Goal: Transaction & Acquisition: Purchase product/service

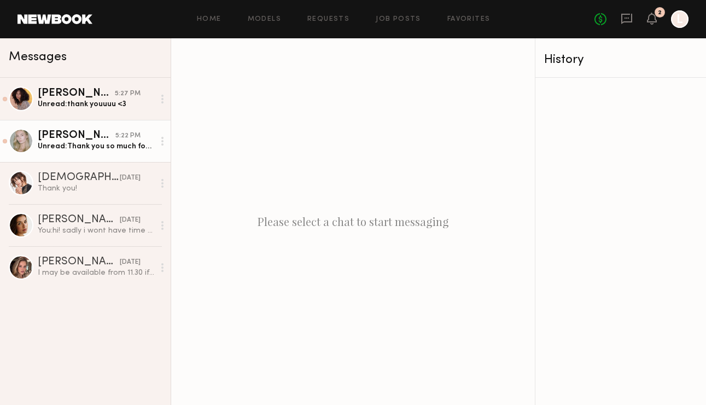
click at [109, 145] on div "Unread: Thank you so much for having me☺️" at bounding box center [96, 146] width 117 height 10
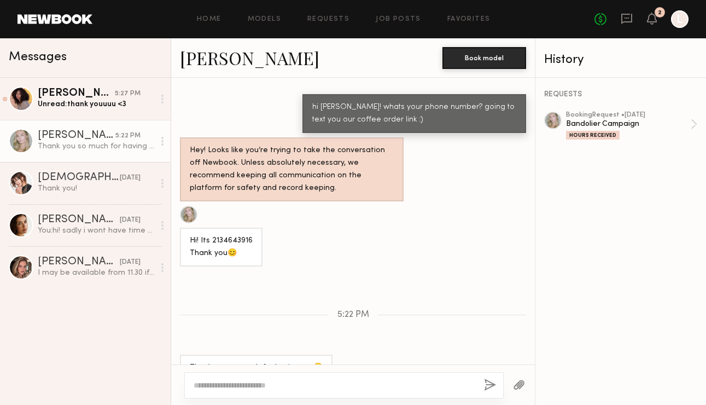
scroll to position [621, 0]
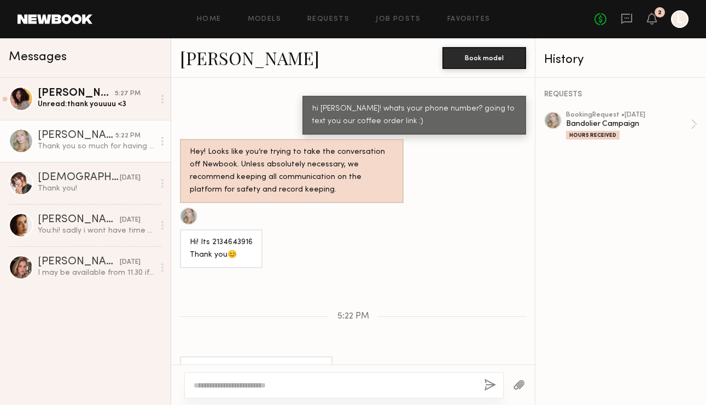
click at [223, 385] on textarea at bounding box center [335, 385] width 282 height 11
click at [225, 387] on textarea "**********" at bounding box center [335, 385] width 282 height 11
click at [272, 381] on textarea "**********" at bounding box center [335, 385] width 282 height 11
type textarea "**********"
click at [487, 387] on button "button" at bounding box center [490, 386] width 12 height 14
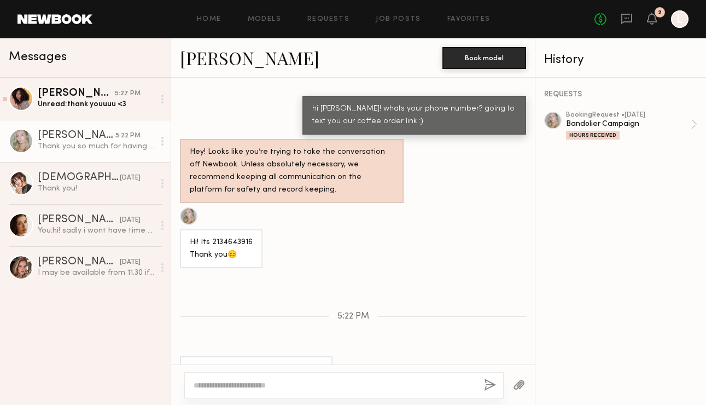
scroll to position [735, 0]
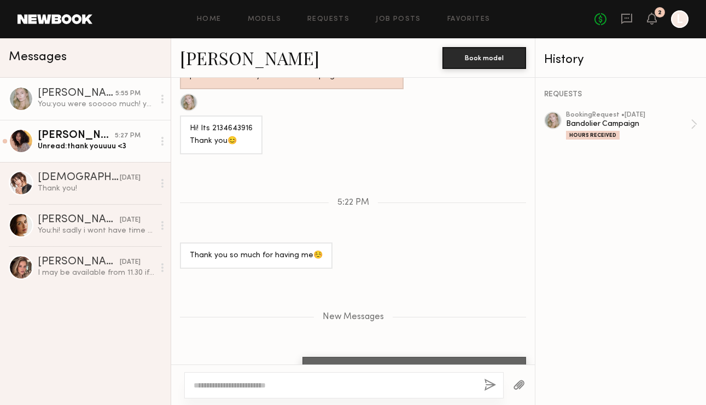
click at [80, 146] on div "Unread: thank youuuu <3" at bounding box center [96, 146] width 117 height 10
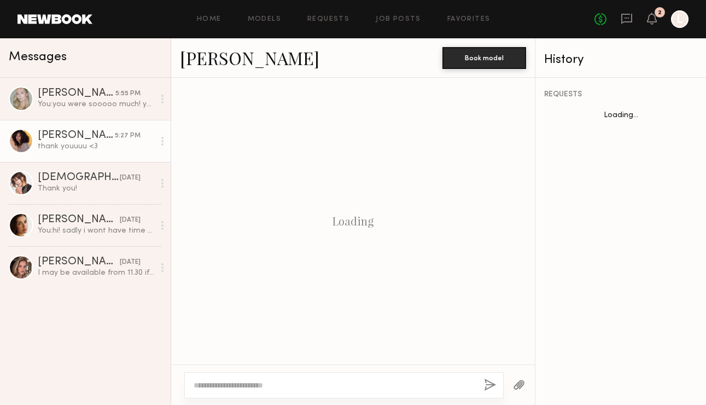
click at [234, 389] on textarea at bounding box center [335, 385] width 282 height 11
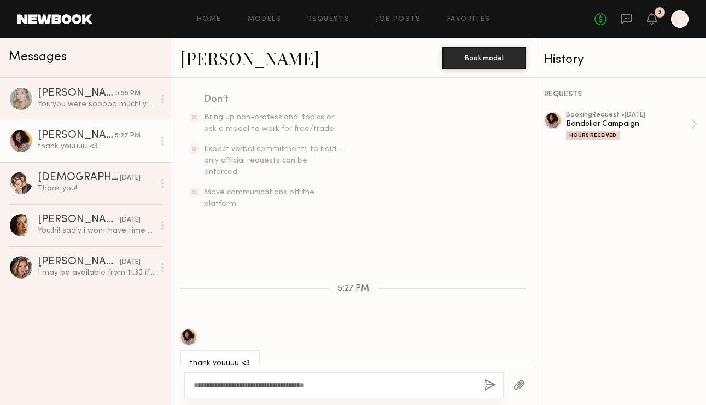
type textarea "**********"
click at [490, 385] on button "button" at bounding box center [490, 386] width 12 height 14
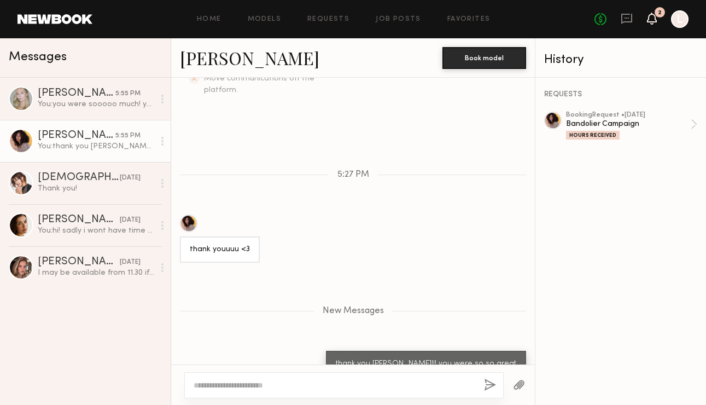
click at [655, 18] on icon at bounding box center [652, 18] width 9 height 8
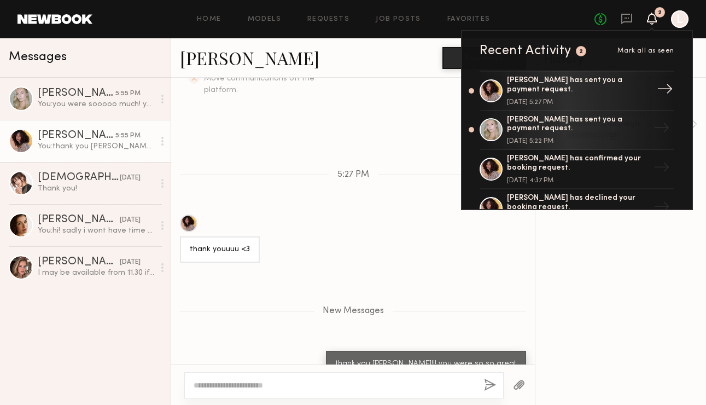
click at [584, 80] on div "[PERSON_NAME] has sent you a payment request." at bounding box center [578, 85] width 142 height 19
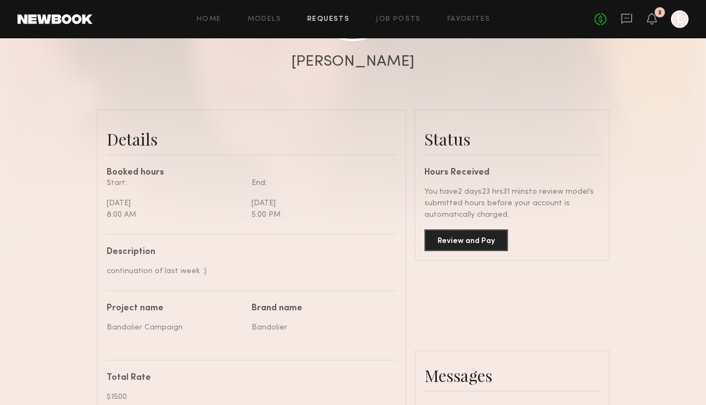
scroll to position [210, 0]
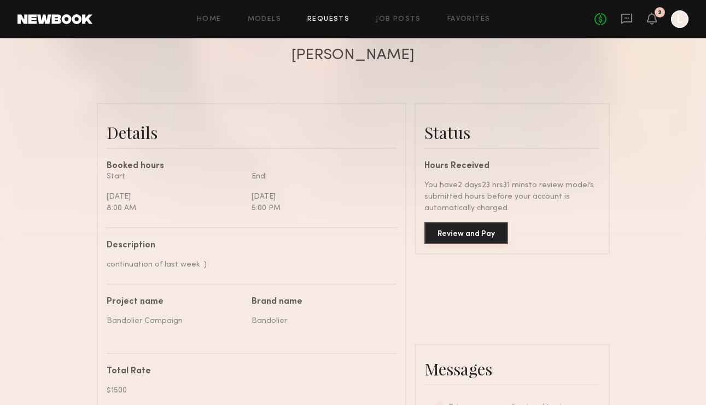
click at [461, 229] on button "Review and Pay" at bounding box center [467, 233] width 84 height 22
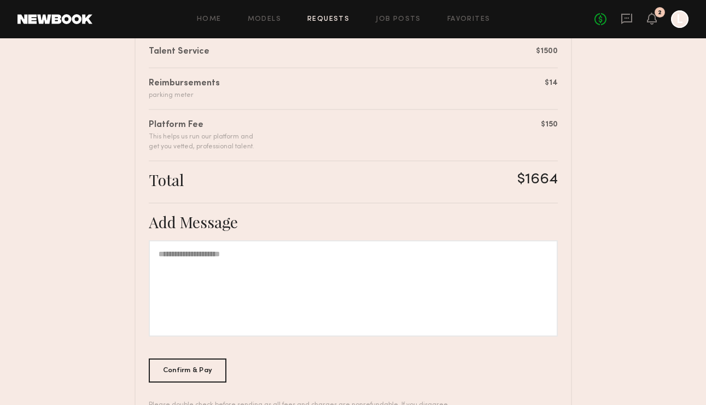
scroll to position [336, 0]
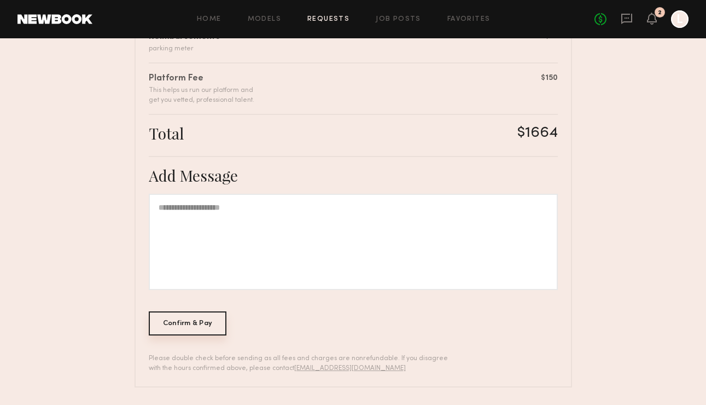
click at [183, 321] on div "Confirm & Pay" at bounding box center [188, 323] width 78 height 24
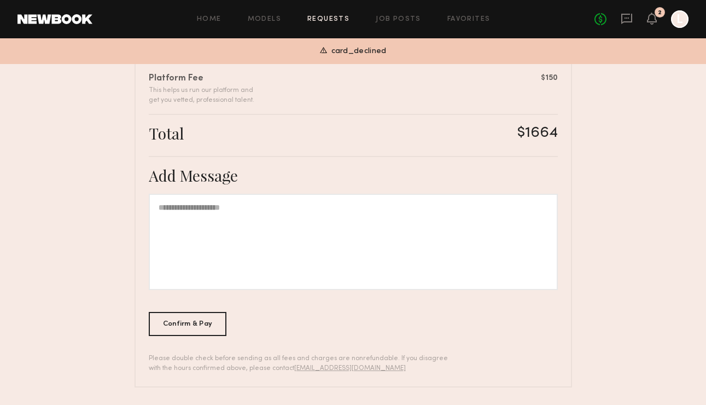
scroll to position [0, 0]
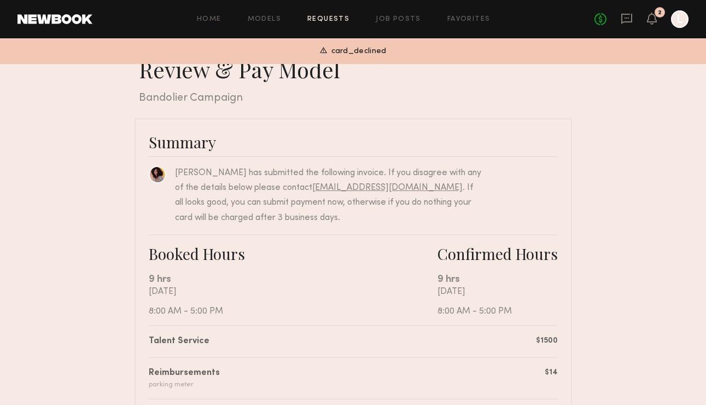
click at [344, 292] on div "Monday, August 25 8:00 AM - 5:00 PM" at bounding box center [293, 302] width 289 height 30
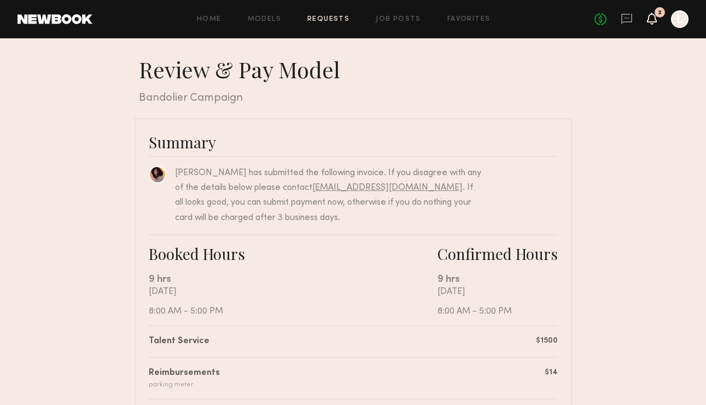
click at [653, 19] on icon at bounding box center [652, 18] width 9 height 8
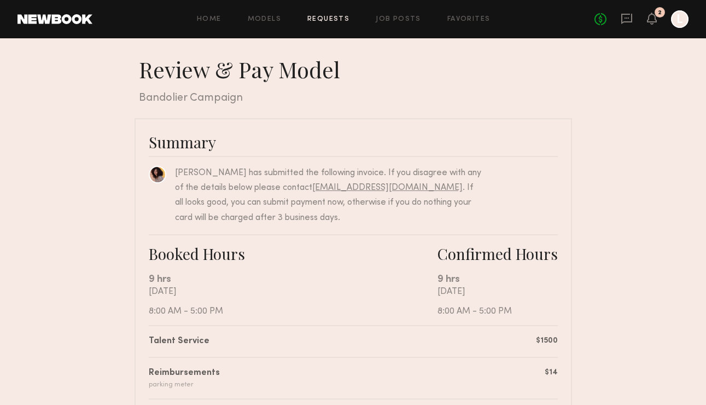
click at [682, 18] on div at bounding box center [680, 19] width 18 height 18
click at [683, 25] on div at bounding box center [680, 19] width 18 height 18
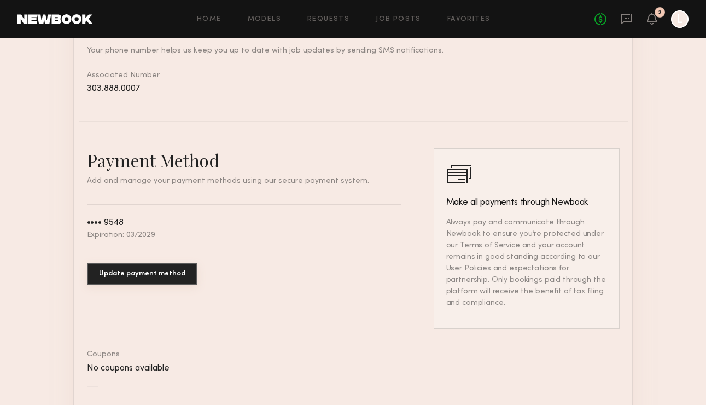
scroll to position [511, 0]
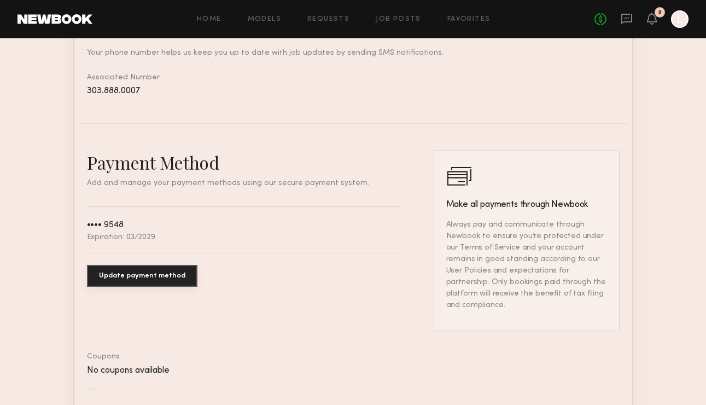
click at [129, 272] on button "Update payment method" at bounding box center [142, 276] width 111 height 22
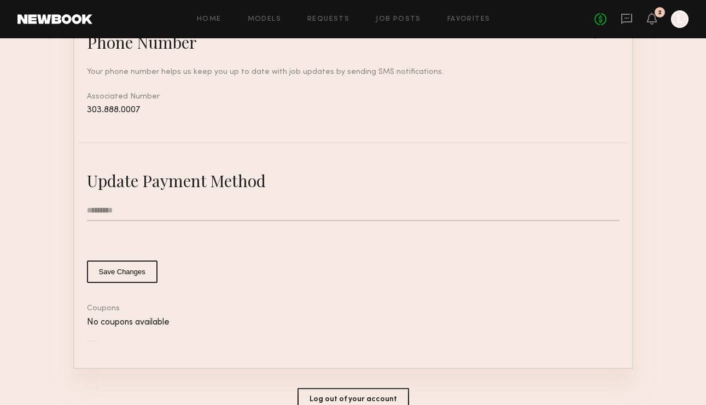
scroll to position [483, 0]
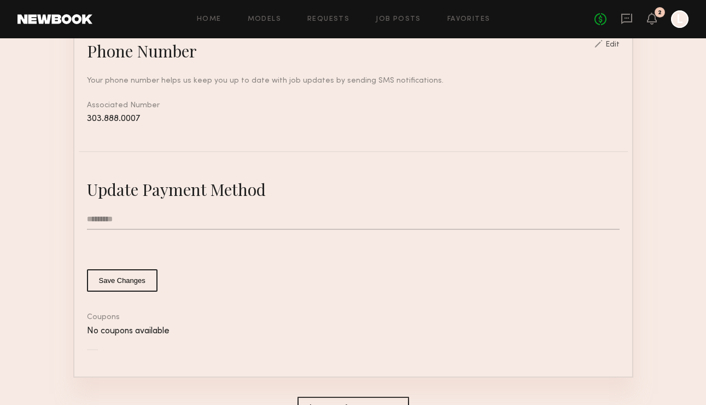
click at [117, 212] on input "text" at bounding box center [353, 219] width 533 height 21
click at [116, 218] on input "text" at bounding box center [353, 219] width 533 height 21
click at [111, 218] on input "text" at bounding box center [353, 219] width 533 height 21
type input "**********"
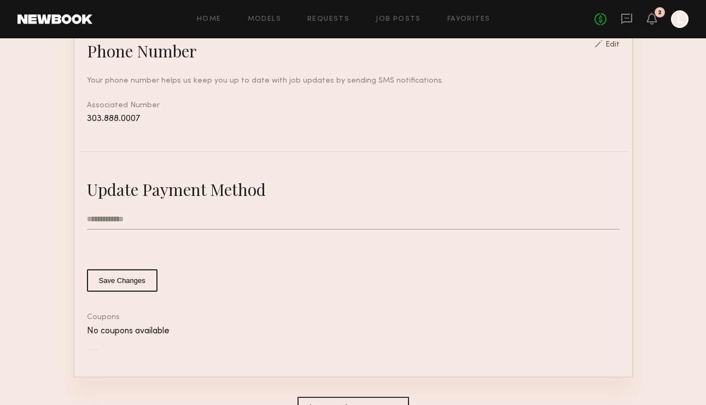
type input "*"
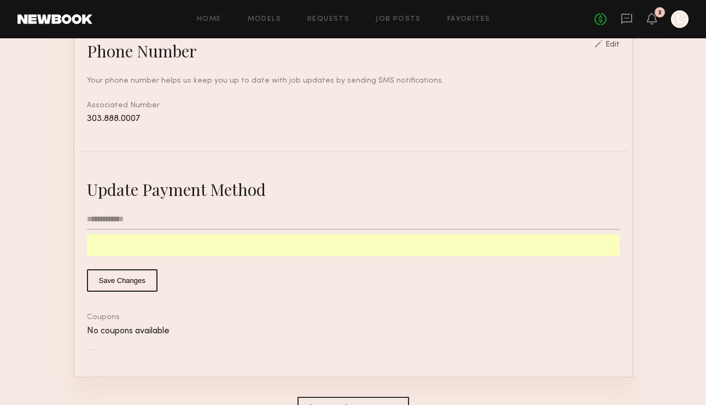
click at [122, 281] on button "Save Changes" at bounding box center [122, 280] width 71 height 22
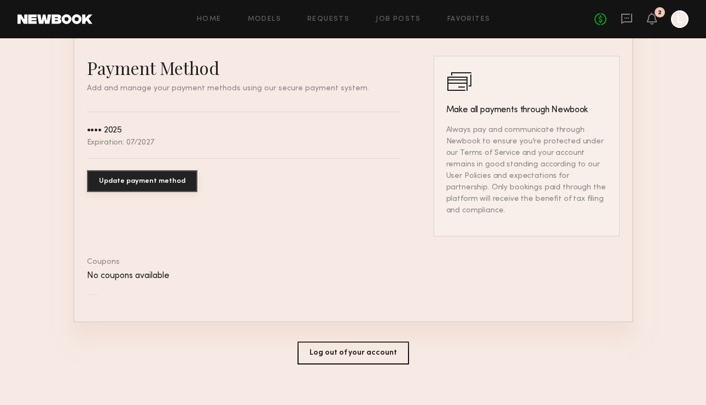
scroll to position [0, 0]
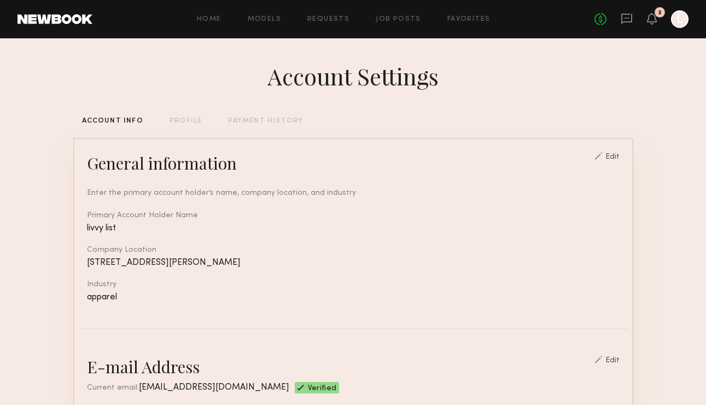
click at [660, 15] on div "2" at bounding box center [660, 13] width 4 height 6
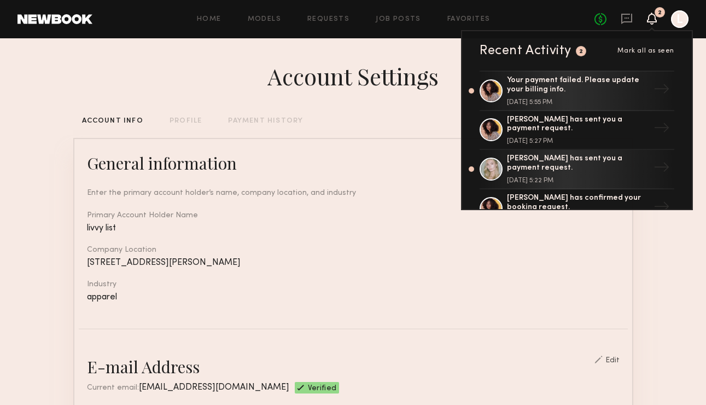
click at [655, 19] on icon at bounding box center [652, 18] width 9 height 8
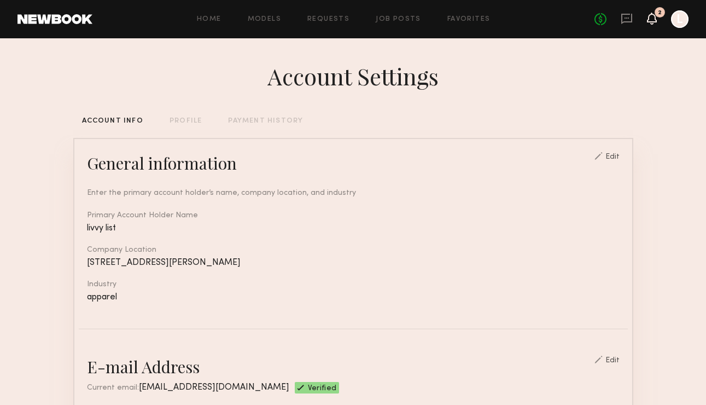
click at [655, 19] on icon at bounding box center [652, 18] width 9 height 8
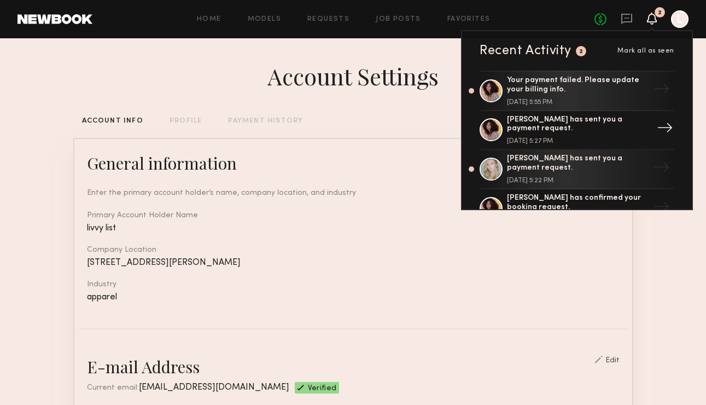
click at [534, 119] on div "[PERSON_NAME] has sent you a payment request." at bounding box center [578, 124] width 142 height 19
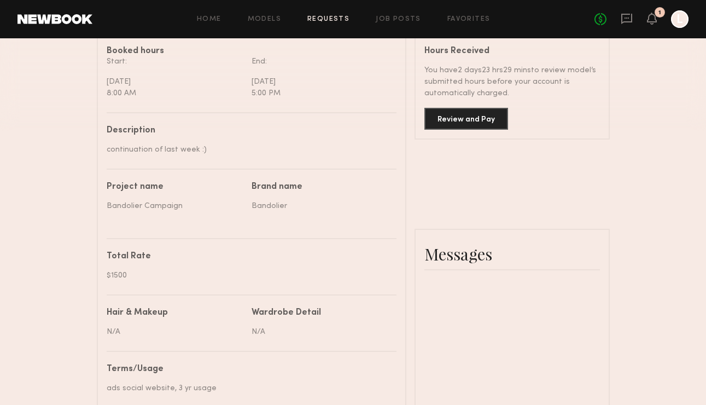
scroll to position [336, 0]
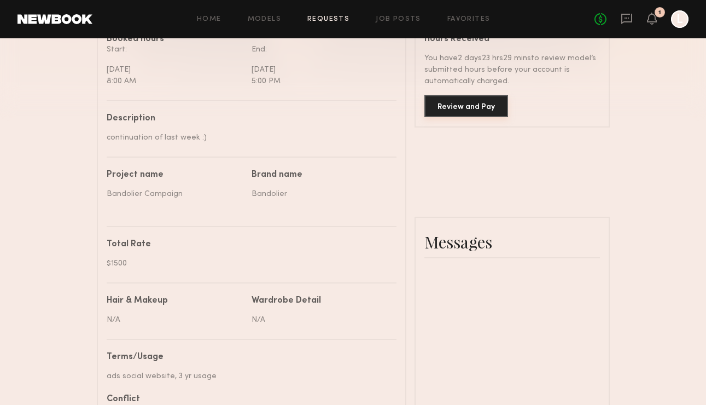
click at [454, 109] on button "Review and Pay" at bounding box center [467, 106] width 84 height 22
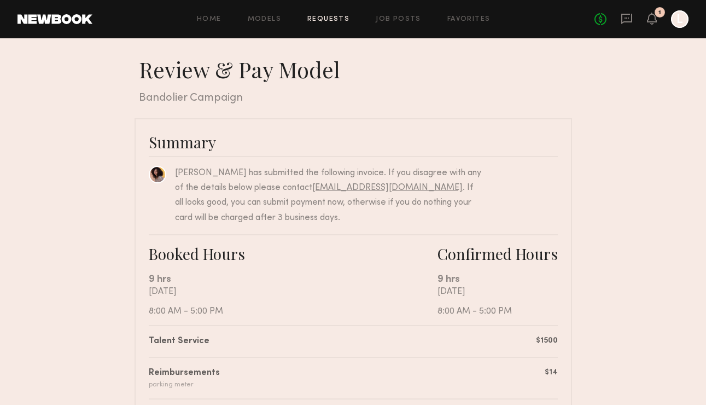
scroll to position [336, 0]
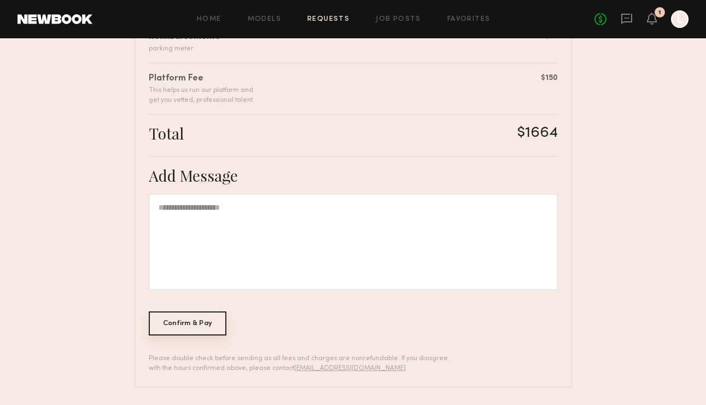
click at [193, 322] on div "Confirm & Pay" at bounding box center [188, 323] width 78 height 24
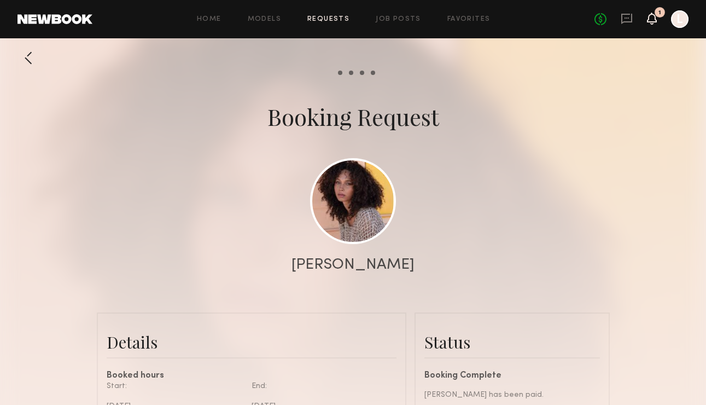
click at [650, 16] on icon at bounding box center [652, 18] width 9 height 8
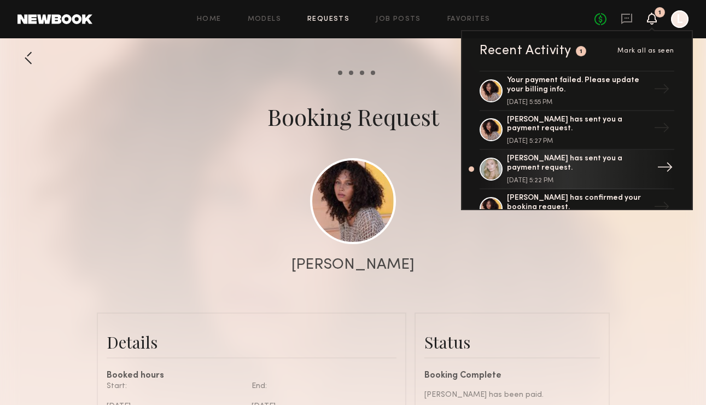
click at [527, 160] on div "[PERSON_NAME] has sent you a payment request." at bounding box center [578, 163] width 142 height 19
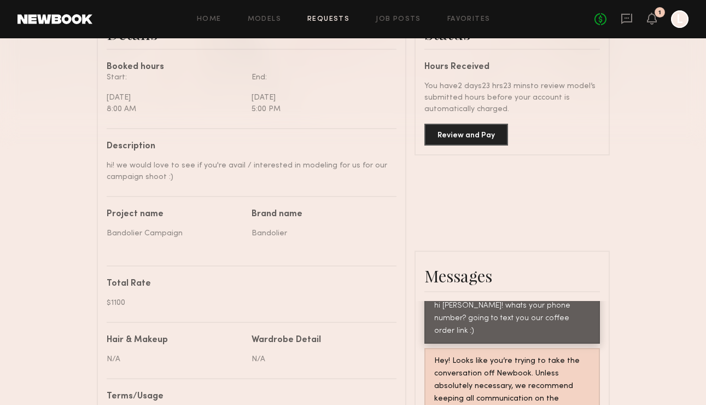
scroll to position [307, 0]
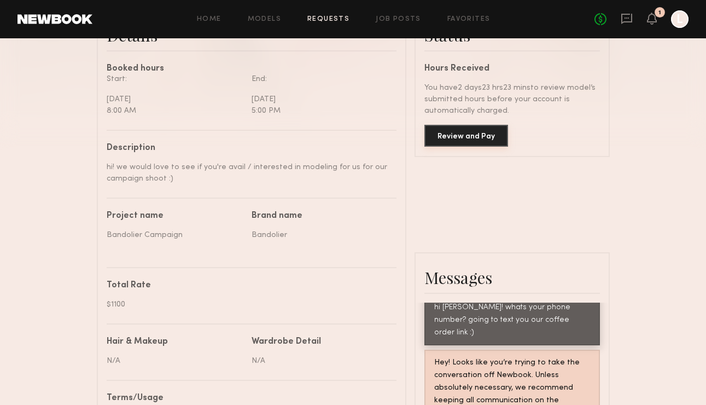
click at [452, 138] on button "Review and Pay" at bounding box center [467, 136] width 84 height 22
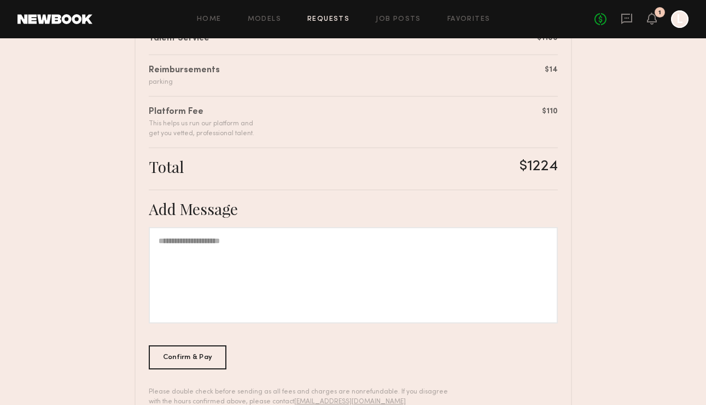
scroll to position [336, 0]
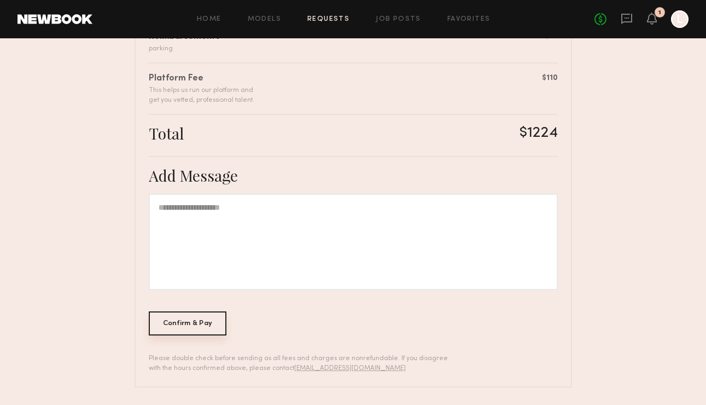
click at [183, 317] on div "Confirm & Pay" at bounding box center [188, 323] width 78 height 24
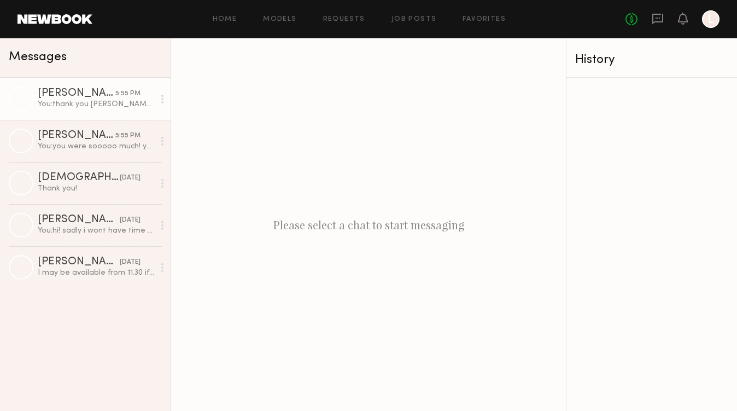
click at [94, 97] on div "Audre M." at bounding box center [77, 93] width 78 height 11
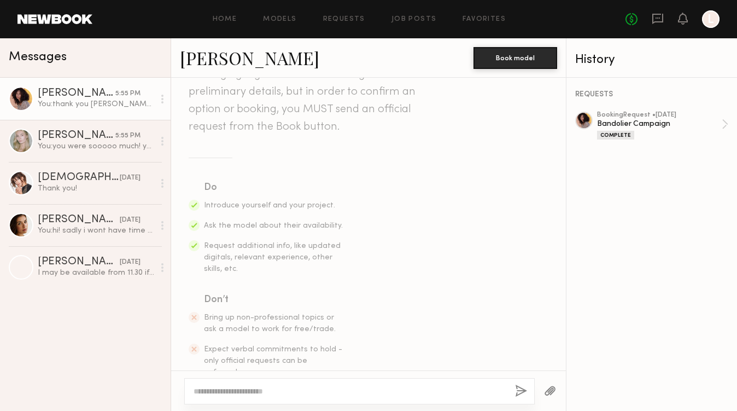
scroll to position [311, 0]
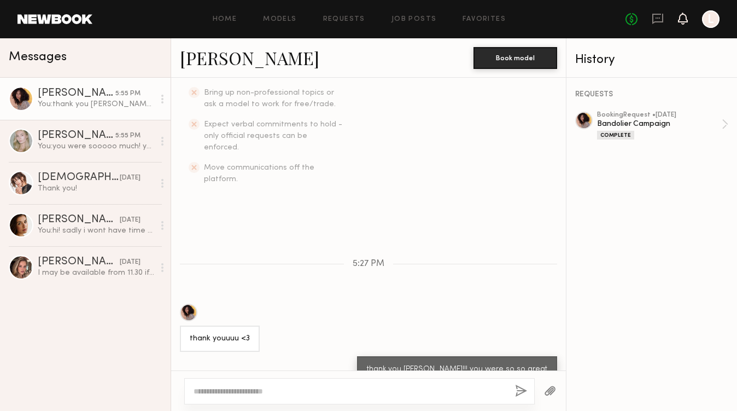
click at [682, 15] on icon at bounding box center [683, 18] width 9 height 8
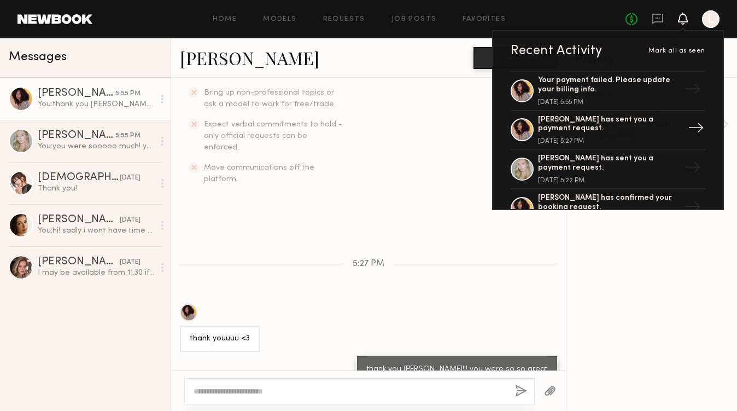
click at [603, 119] on div "[PERSON_NAME] has sent you a payment request." at bounding box center [609, 124] width 142 height 19
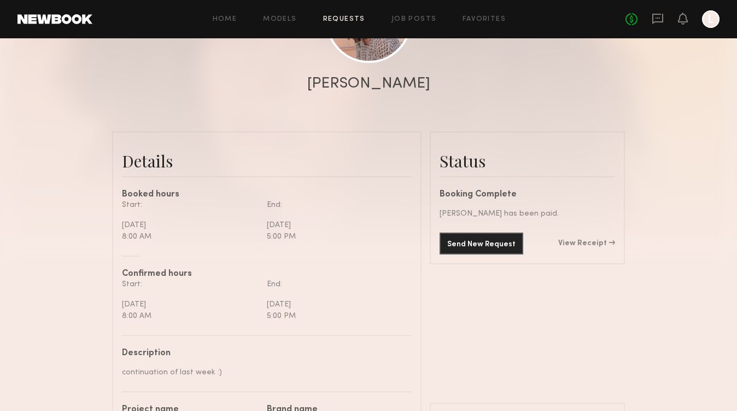
scroll to position [307, 0]
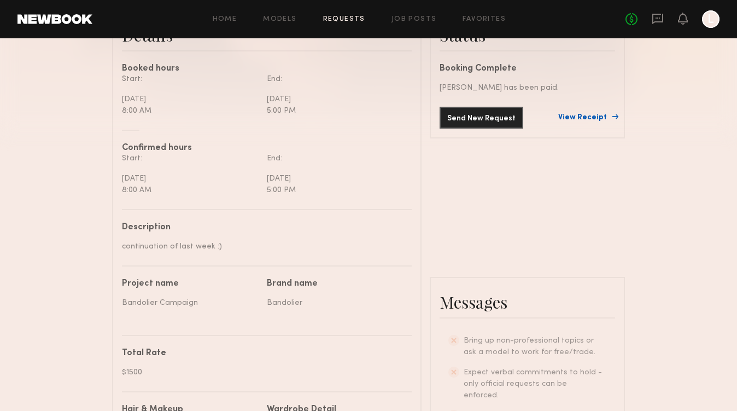
click at [592, 114] on link "View Receipt" at bounding box center [587, 118] width 57 height 8
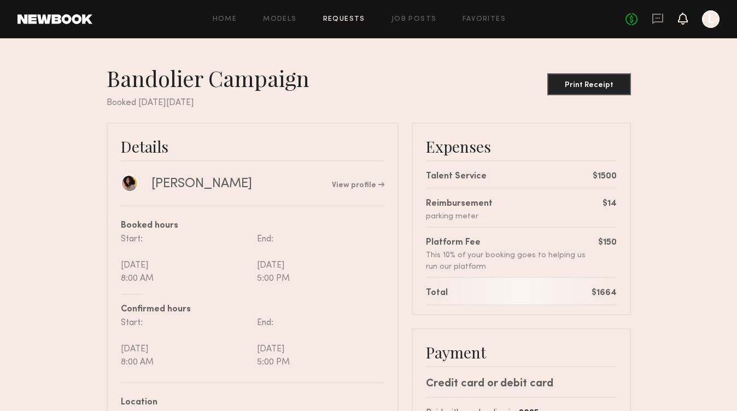
click at [679, 18] on icon at bounding box center [683, 18] width 9 height 8
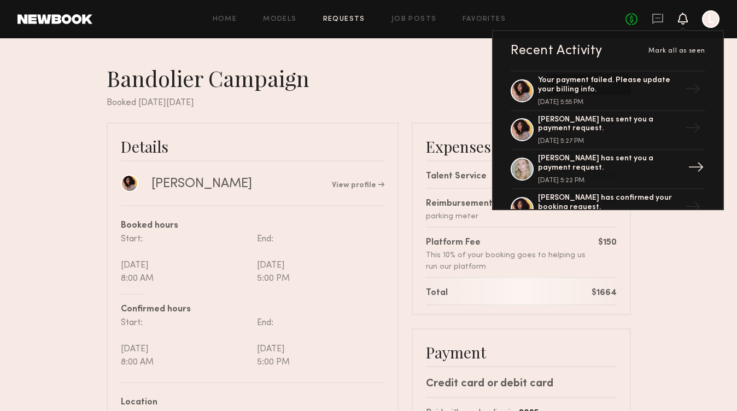
click at [560, 161] on div "[PERSON_NAME] has sent you a payment request." at bounding box center [609, 163] width 142 height 19
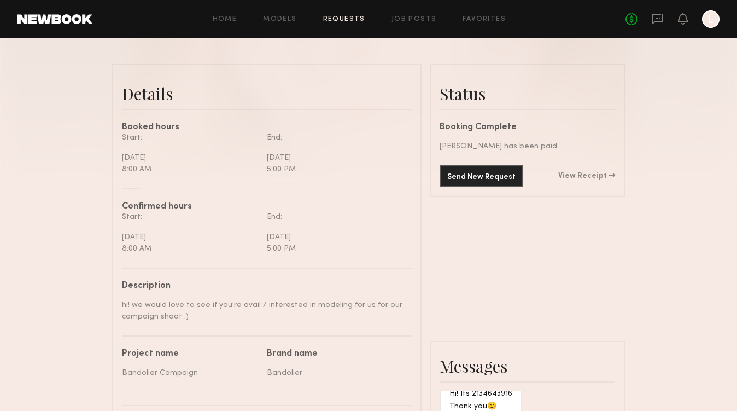
scroll to position [244, 0]
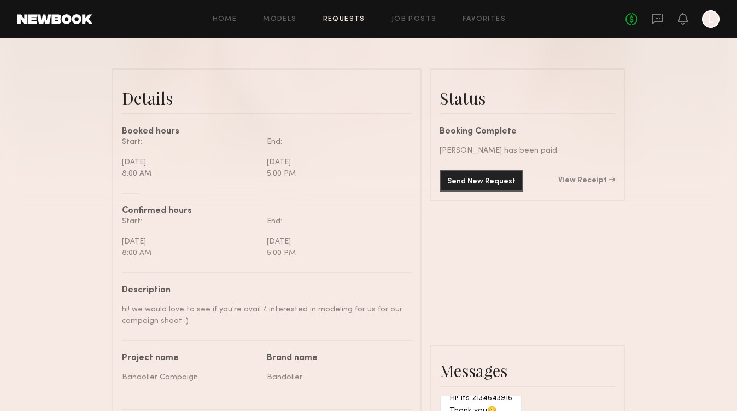
click at [587, 184] on div "Send New Request View Receipt" at bounding box center [528, 181] width 176 height 22
click at [590, 179] on link "View Receipt" at bounding box center [587, 181] width 57 height 8
